Goal: Find contact information: Find contact information

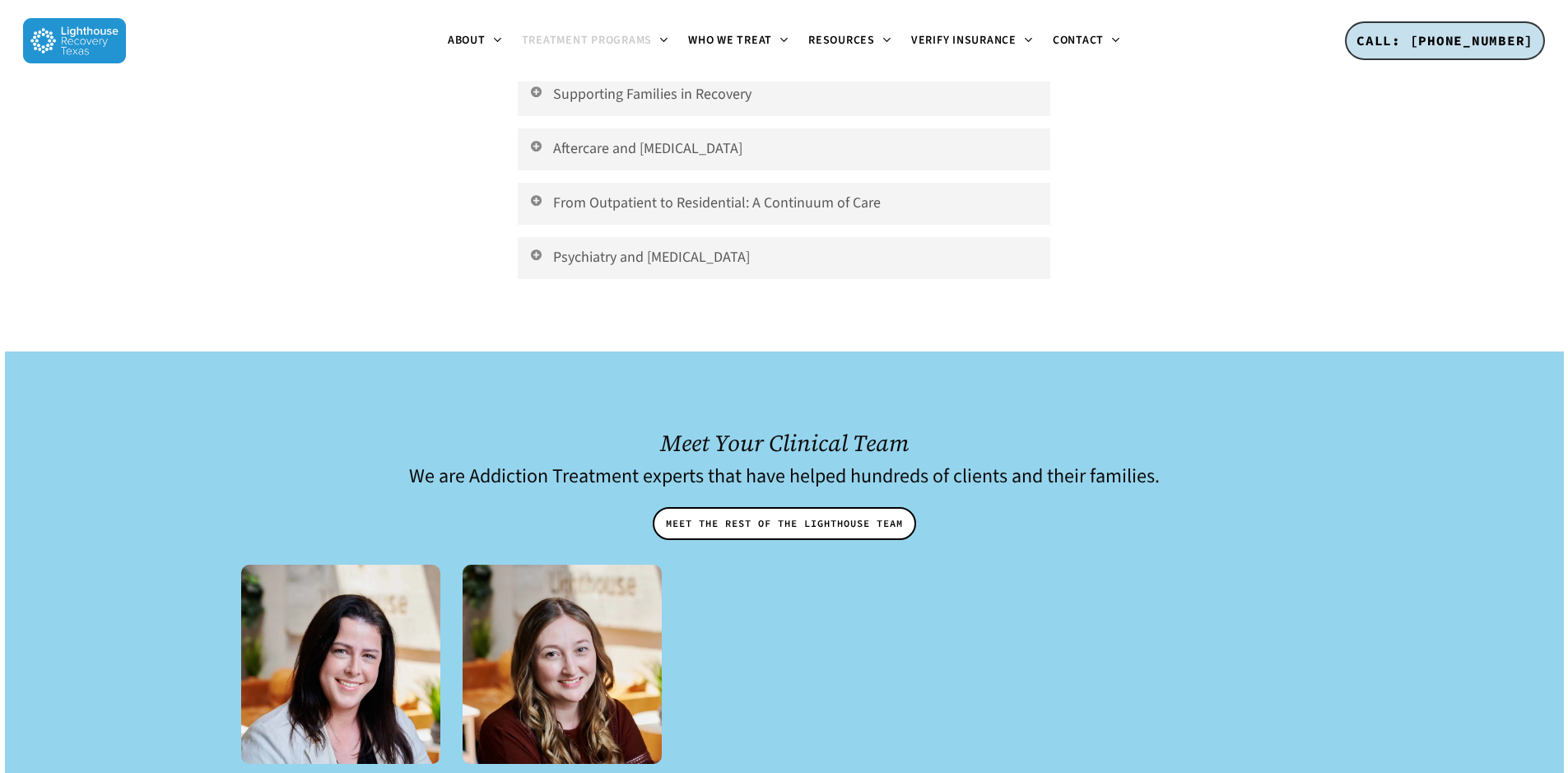
scroll to position [6225, 0]
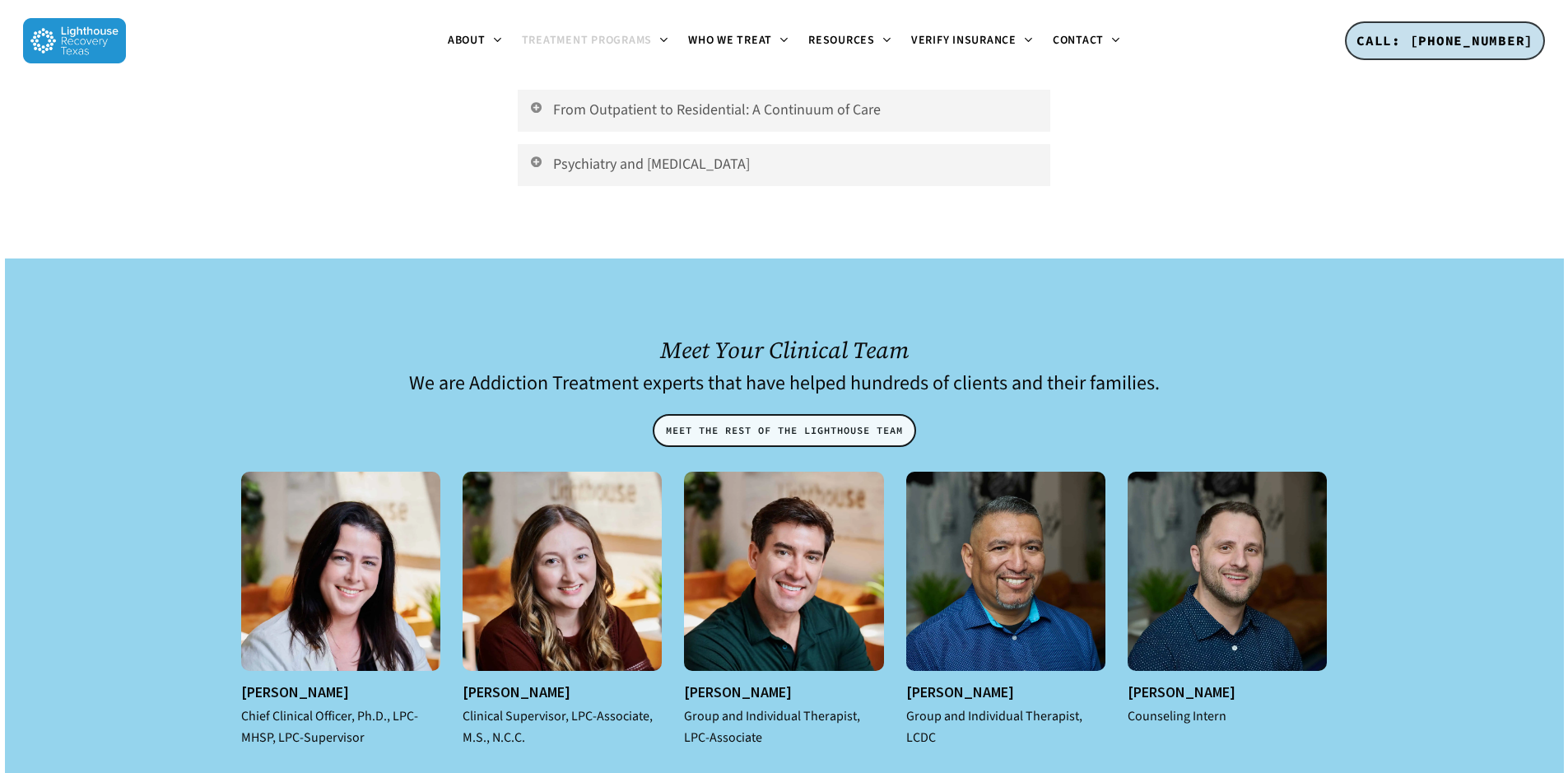
click at [834, 422] on span "MEET THE REST OF THE LIGHTHOUSE TEAM" at bounding box center [784, 430] width 237 height 16
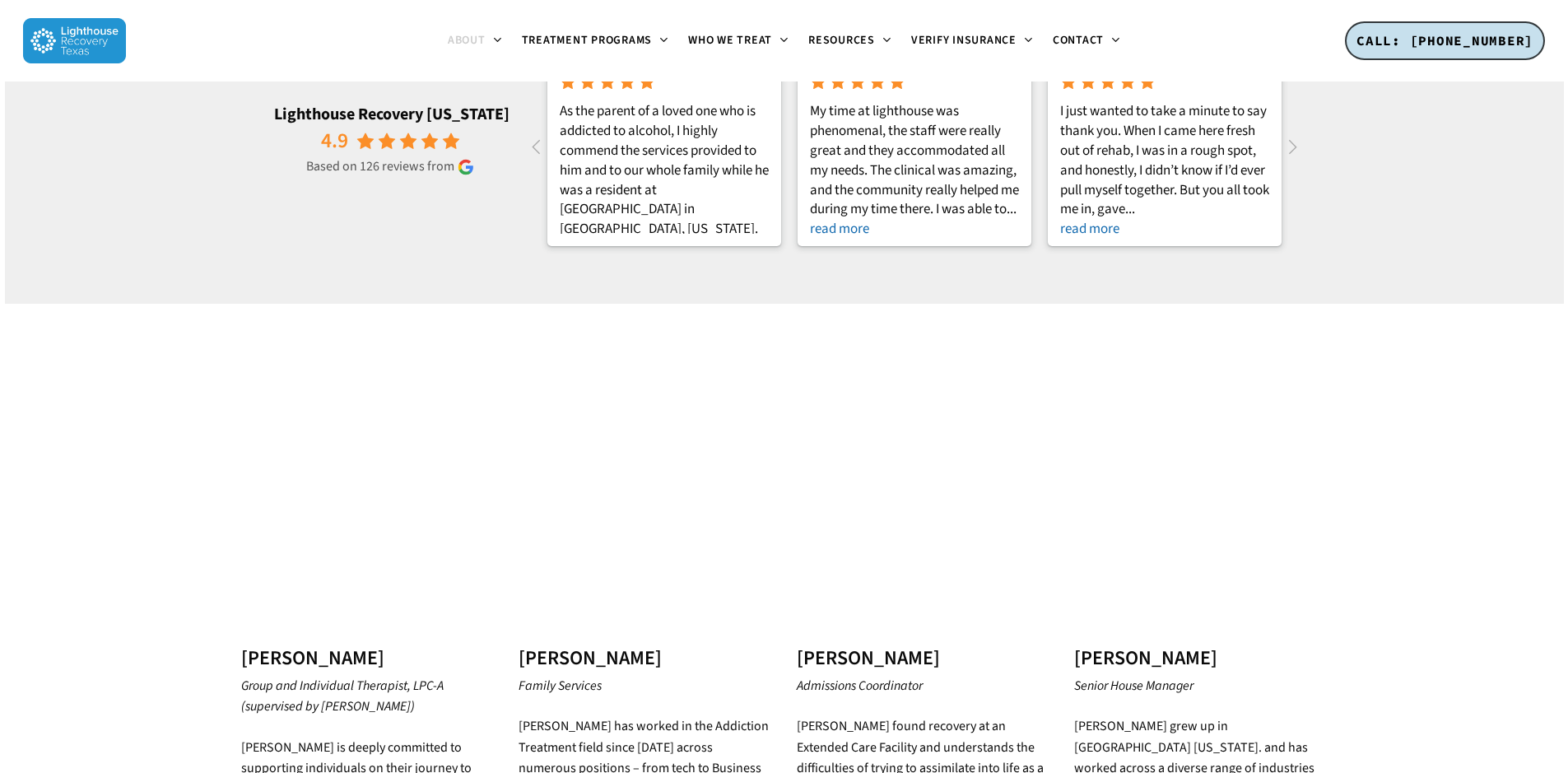
scroll to position [2469, 0]
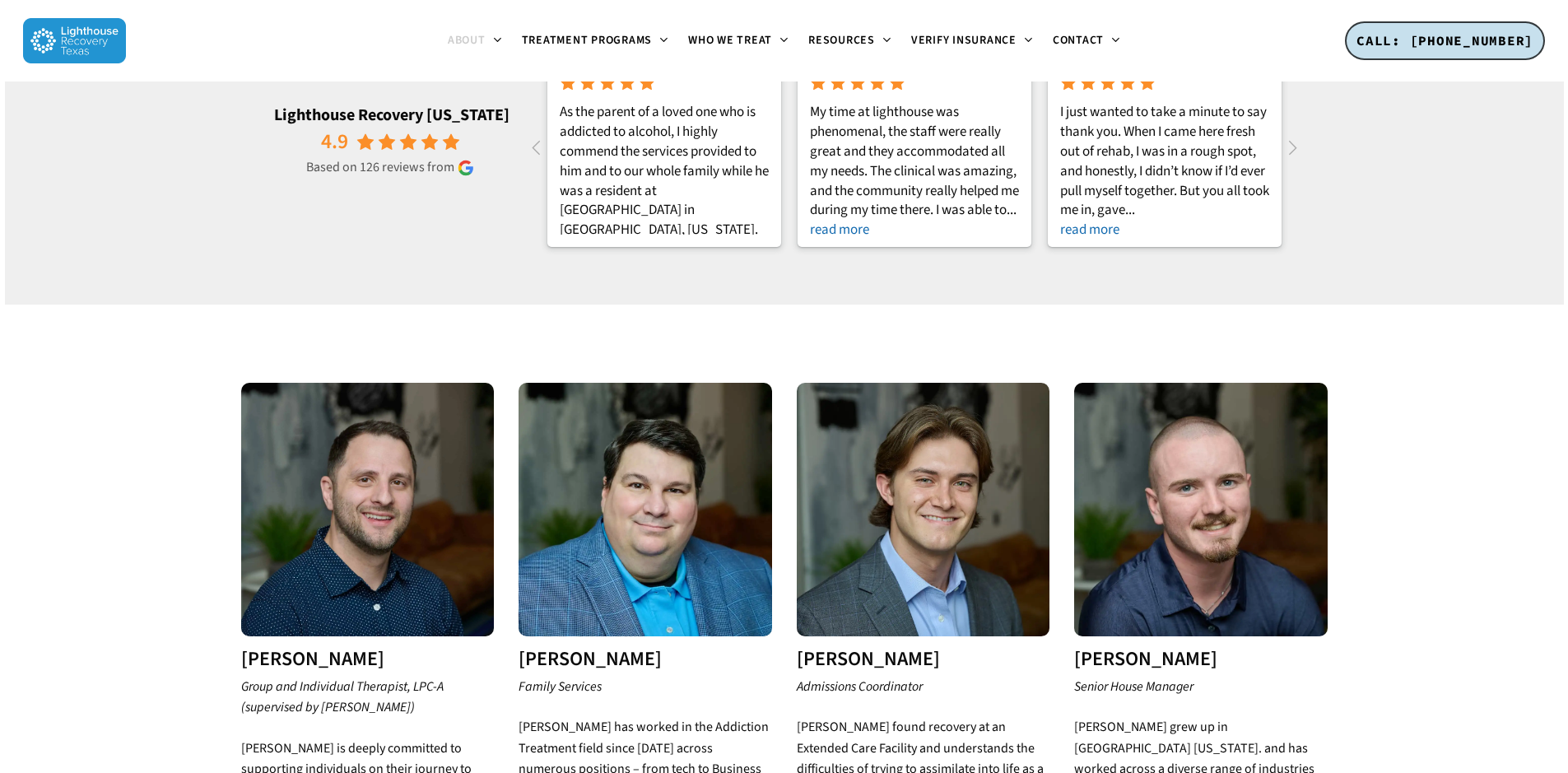
click at [907, 648] on h3 "[PERSON_NAME]" at bounding box center [923, 659] width 253 height 21
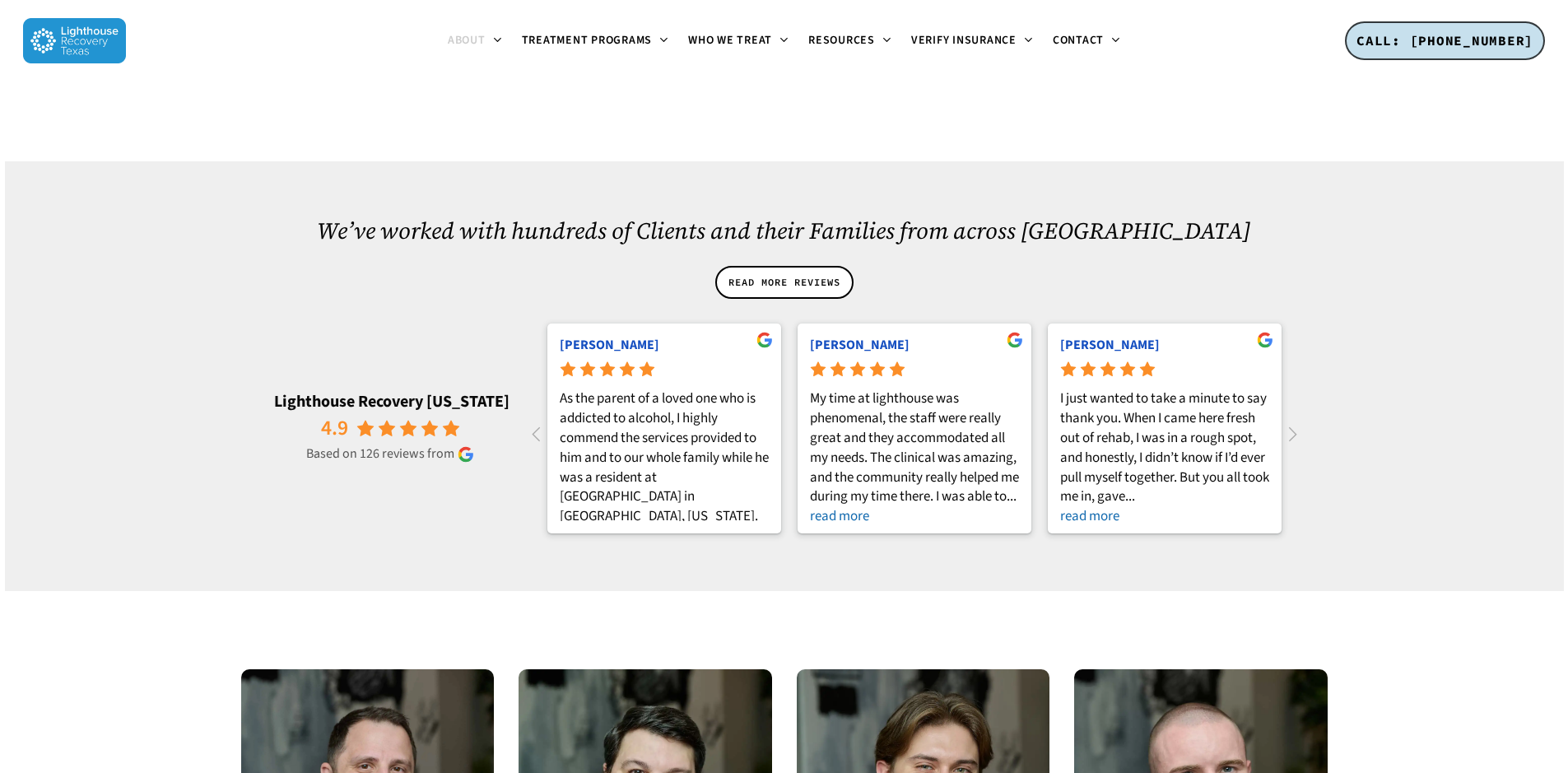
scroll to position [2139, 0]
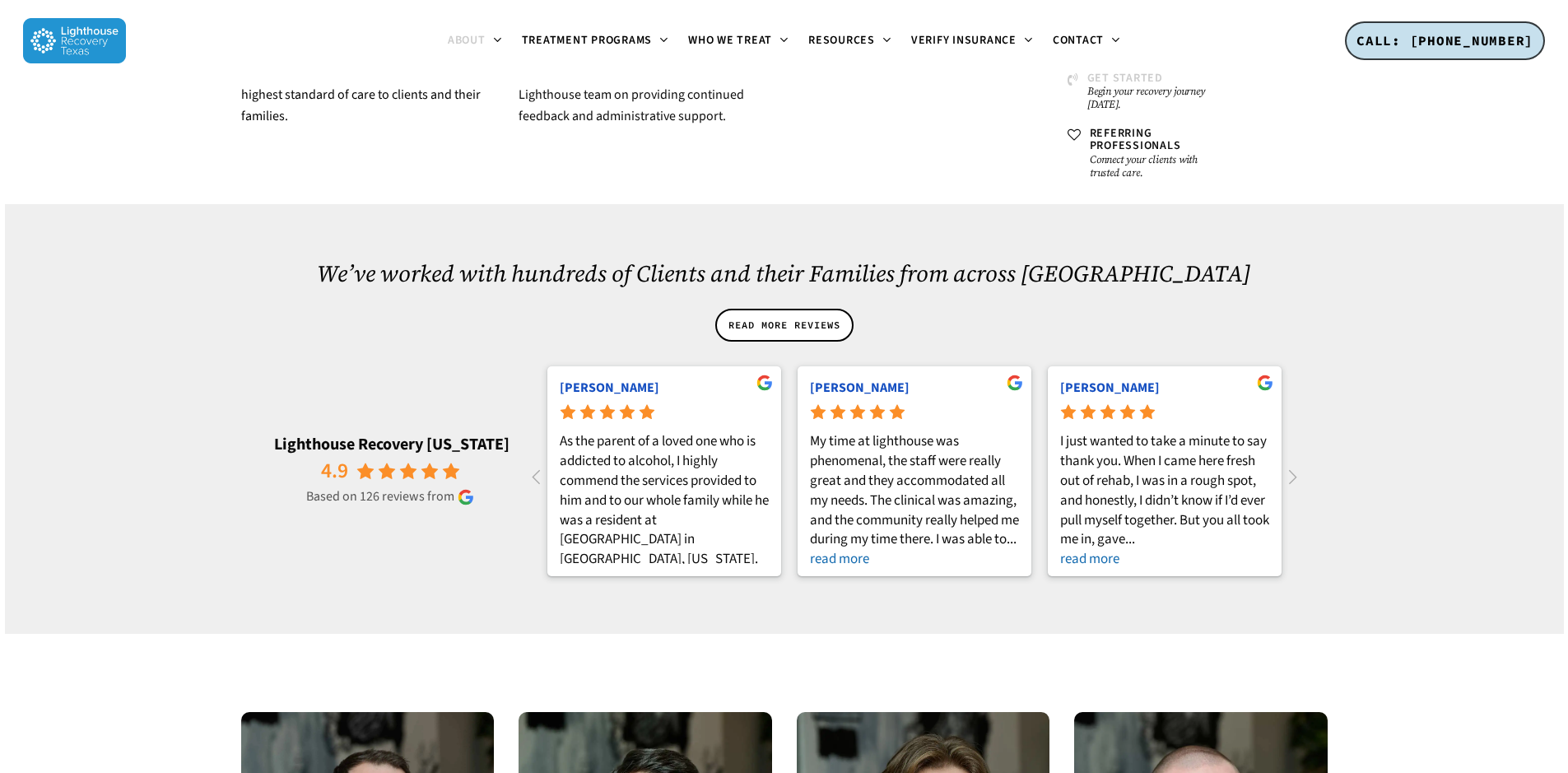
click at [1119, 81] on span "Get Started" at bounding box center [1125, 78] width 75 height 16
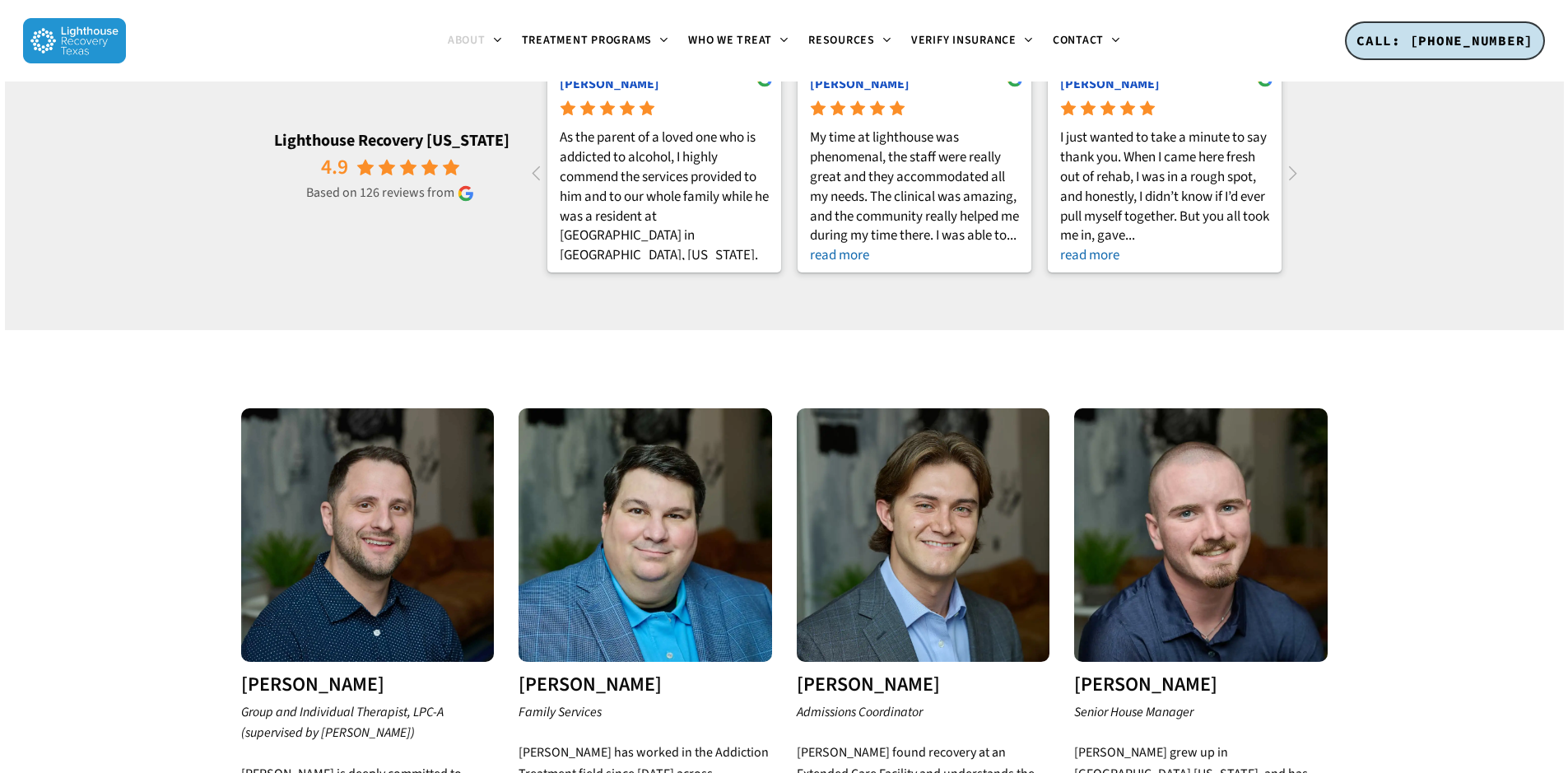
scroll to position [2469, 0]
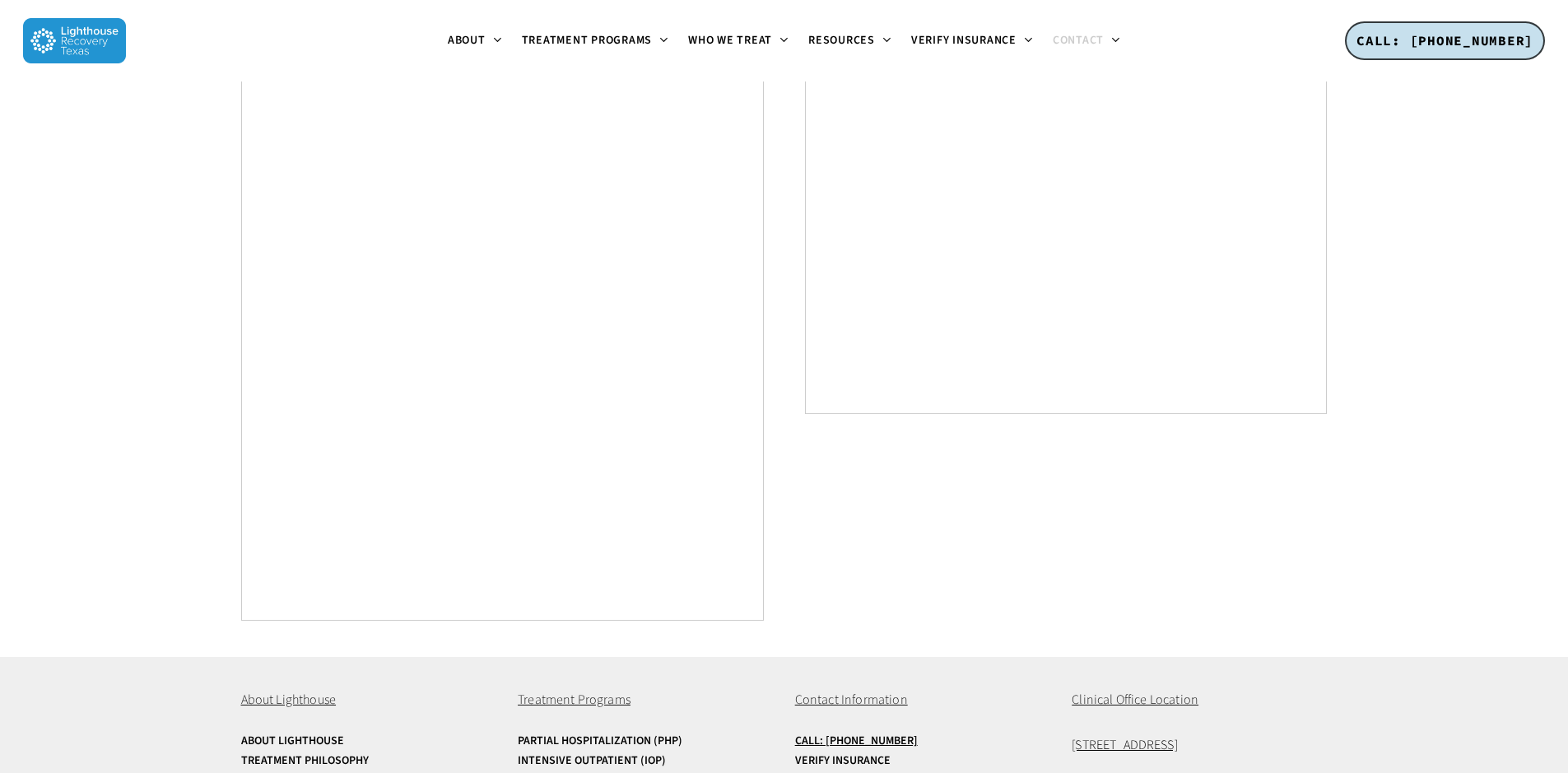
scroll to position [894, 0]
